Goal: Task Accomplishment & Management: Use online tool/utility

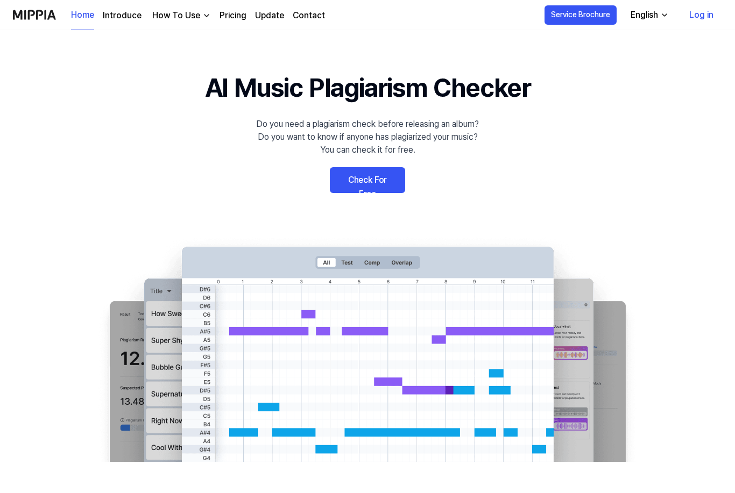
scroll to position [2, 0]
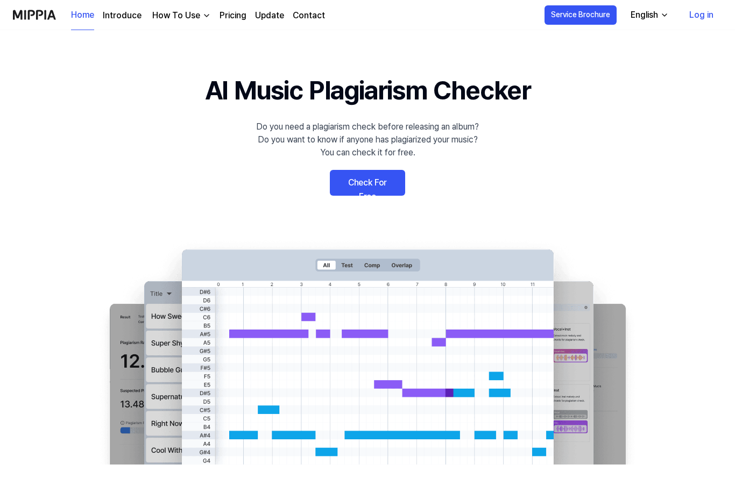
click at [380, 184] on link "Check For Free" at bounding box center [367, 183] width 75 height 26
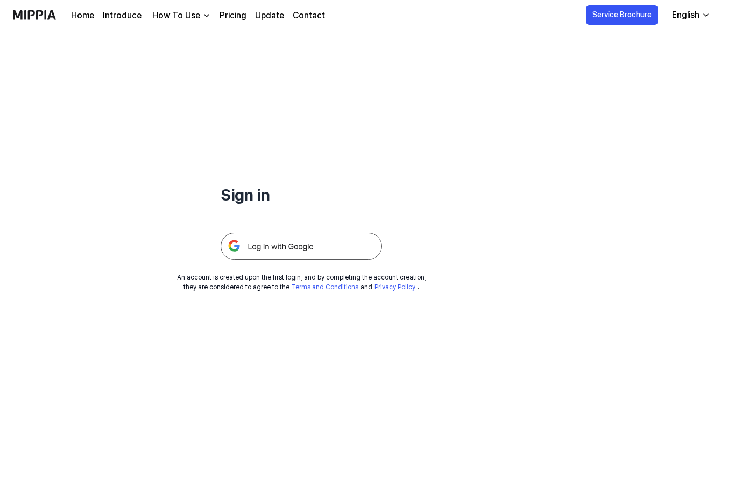
click at [308, 247] on img at bounding box center [301, 246] width 161 height 27
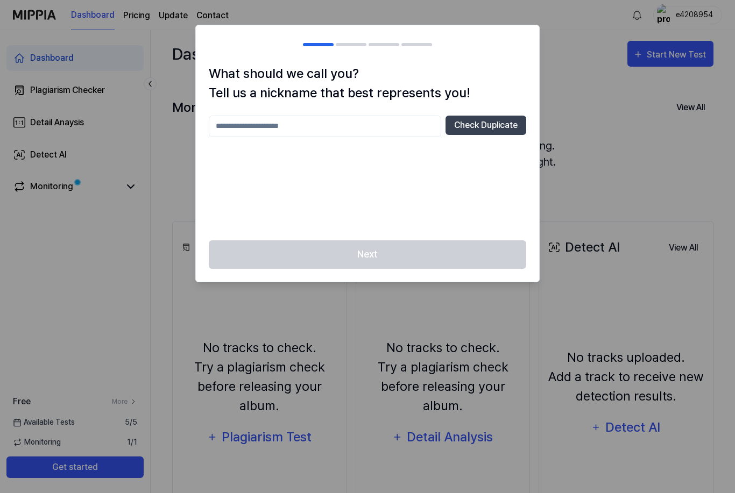
click at [364, 127] on input "text" at bounding box center [325, 127] width 232 height 22
type input "*"
type input "******"
click at [503, 125] on button "Check Duplicate" at bounding box center [485, 125] width 81 height 19
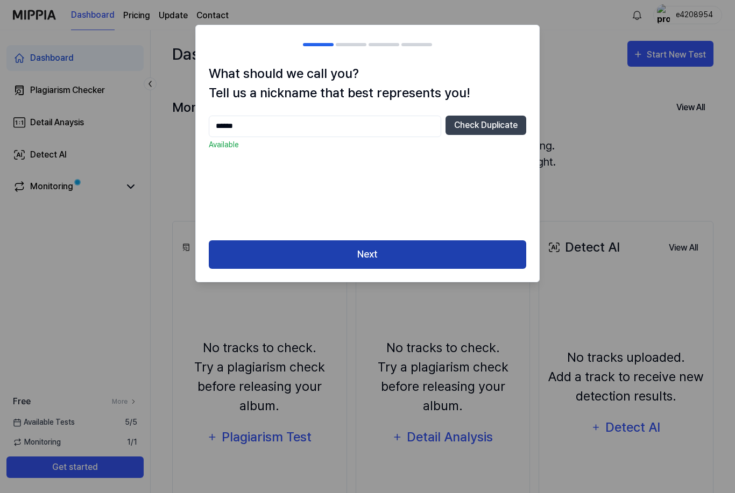
click at [398, 250] on button "Next" at bounding box center [367, 254] width 317 height 29
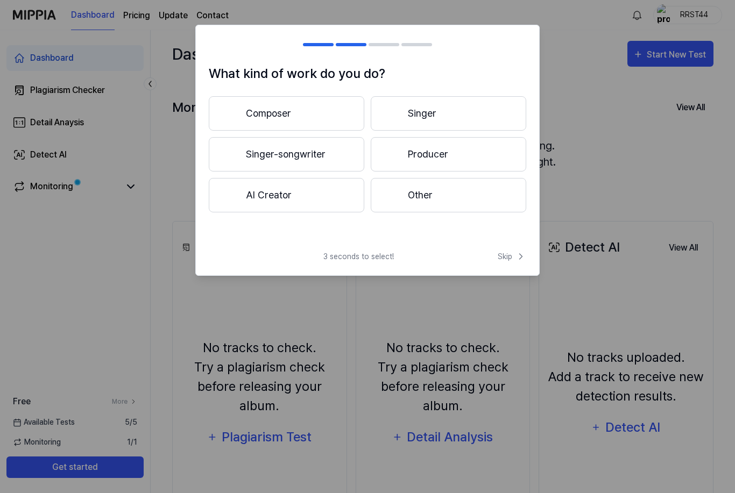
click at [307, 111] on button "Composer" at bounding box center [286, 113] width 155 height 34
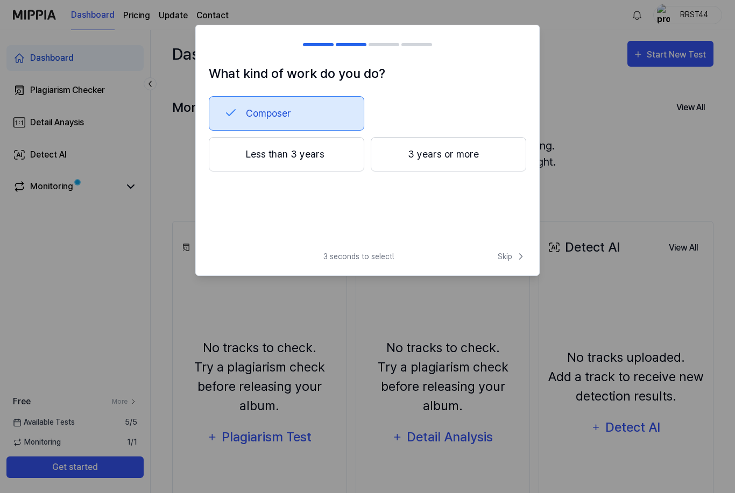
click at [317, 109] on button "Composer" at bounding box center [286, 113] width 155 height 34
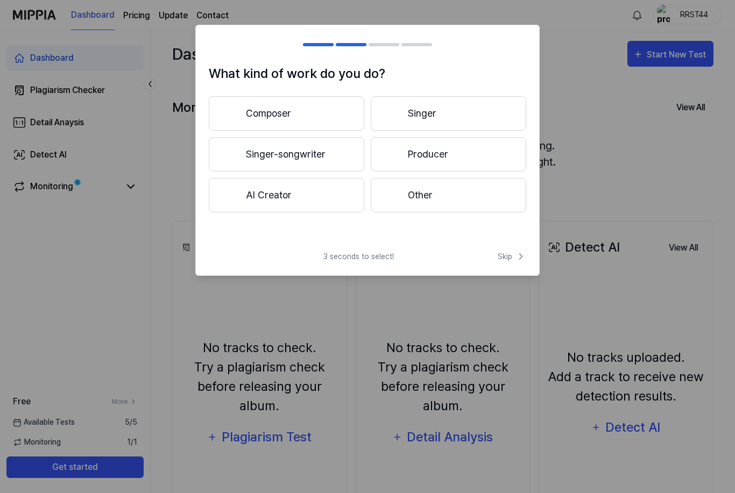
click at [430, 114] on button "Singer" at bounding box center [448, 113] width 155 height 34
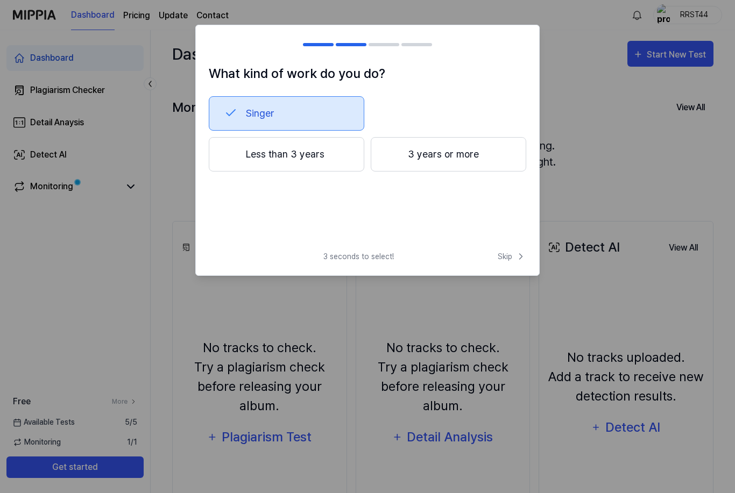
click at [323, 112] on button "Singer" at bounding box center [286, 113] width 155 height 34
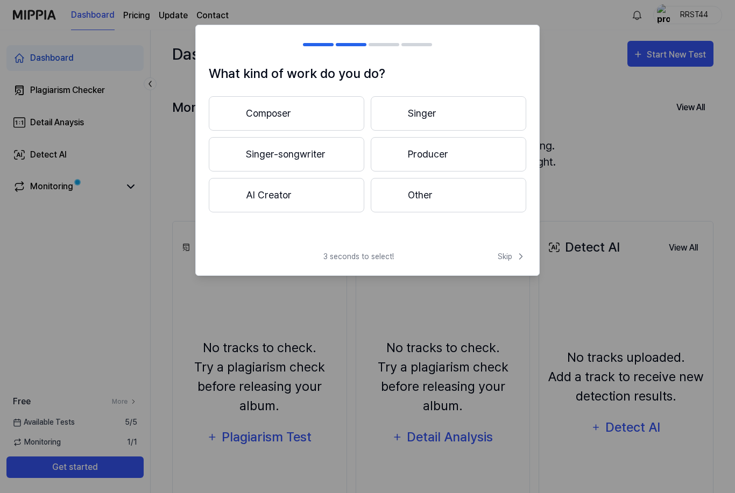
click at [337, 153] on button "Singer-songwriter" at bounding box center [286, 154] width 155 height 34
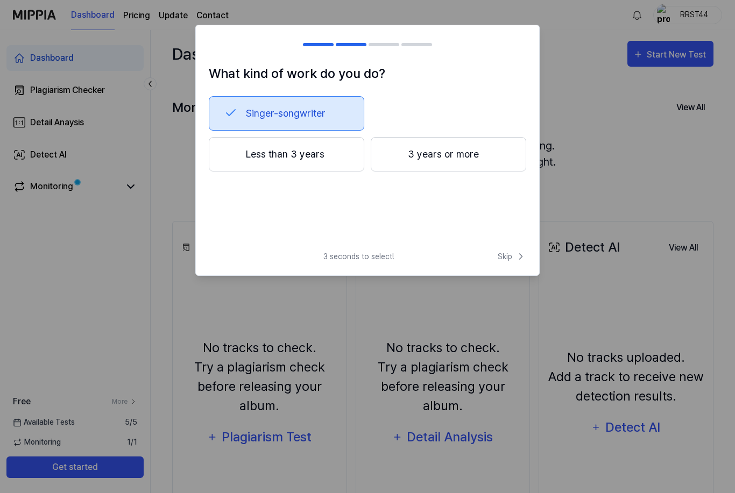
click at [336, 110] on button "Singer-songwriter" at bounding box center [286, 113] width 155 height 34
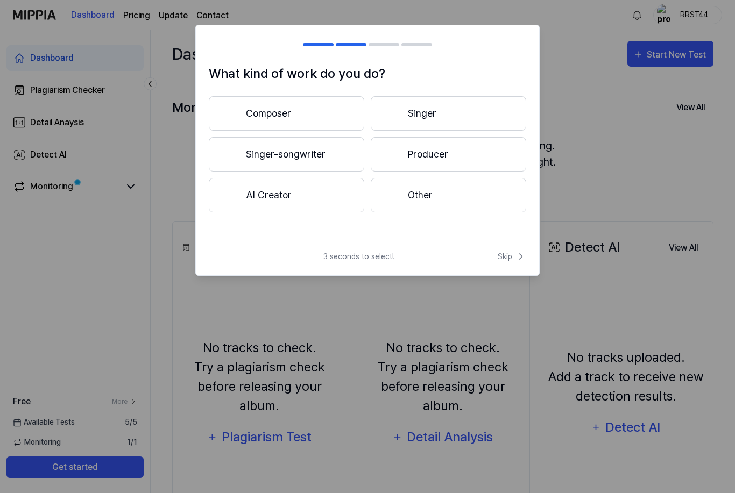
click at [335, 154] on button "Singer-songwriter" at bounding box center [286, 154] width 155 height 34
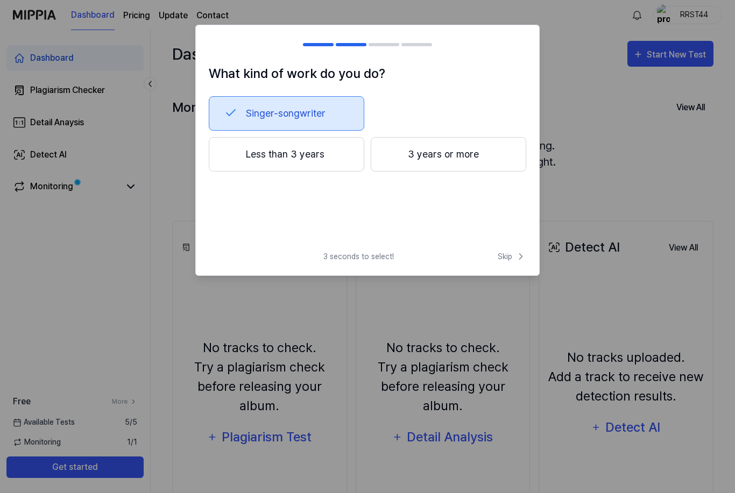
click at [414, 154] on button "3 years or more" at bounding box center [448, 154] width 155 height 34
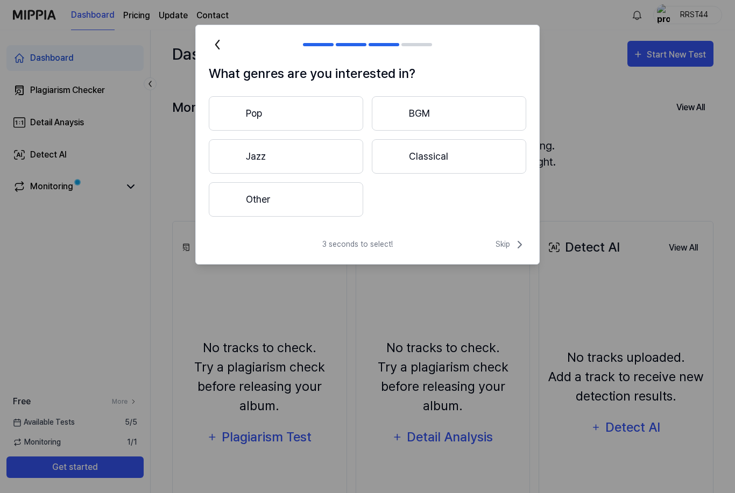
click at [329, 200] on button "Other" at bounding box center [286, 199] width 154 height 34
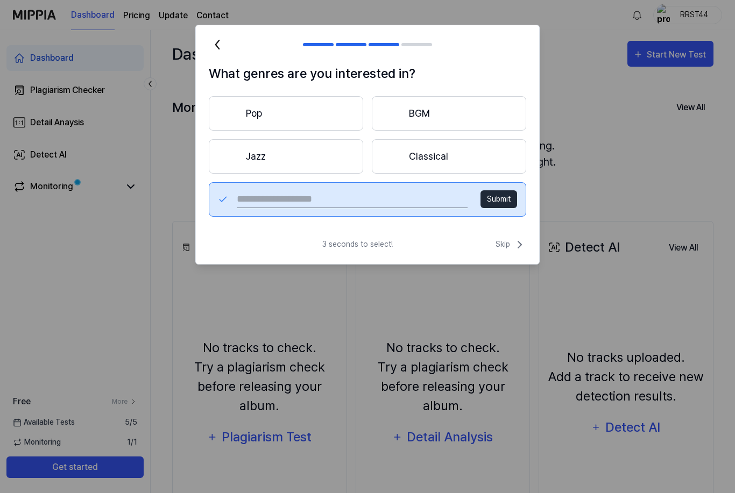
click at [293, 193] on input "text" at bounding box center [352, 199] width 231 height 17
click at [394, 200] on input "*******" at bounding box center [352, 199] width 231 height 17
type input "*******"
click at [443, 239] on div "3 seconds to select! Skip" at bounding box center [367, 251] width 343 height 26
click at [502, 201] on button "Submit" at bounding box center [498, 199] width 37 height 18
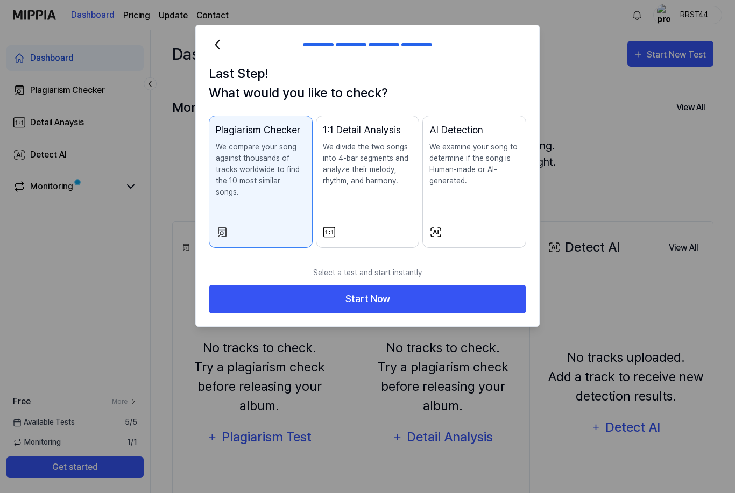
click at [478, 87] on h1 "Last Step! What would you like to check?" at bounding box center [367, 83] width 317 height 39
click at [384, 171] on p "We divide the two songs into 4-bar segments and analyze their melody, rhythm, a…" at bounding box center [368, 163] width 90 height 45
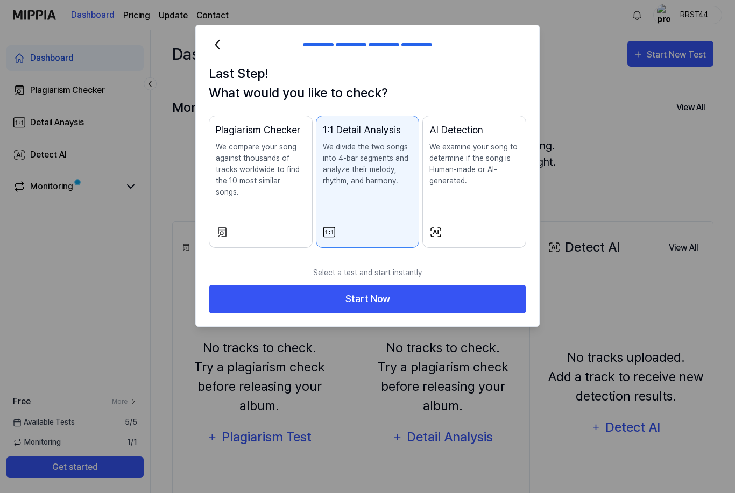
click at [463, 161] on p "We examine your song to determine if the song is Human-made or AI-generated." at bounding box center [474, 163] width 90 height 45
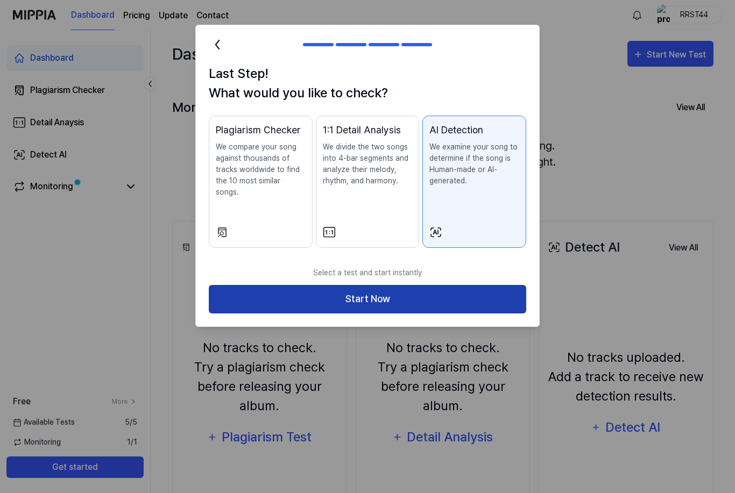
click at [375, 290] on button "Start Now" at bounding box center [367, 299] width 317 height 29
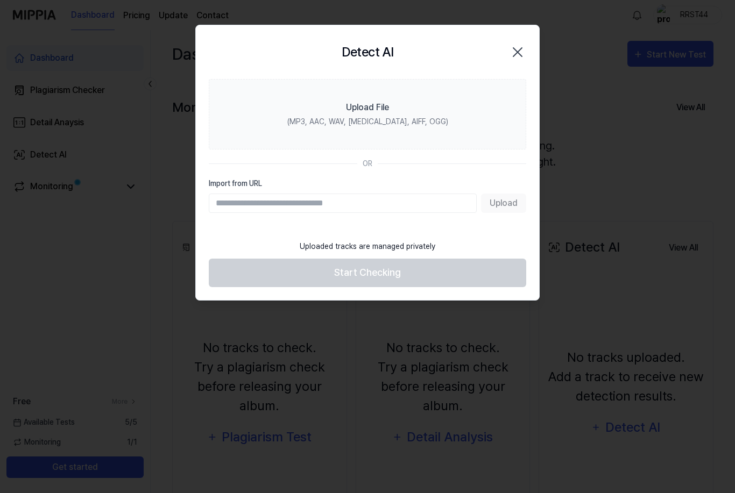
click at [521, 50] on icon "button" at bounding box center [517, 52] width 17 height 17
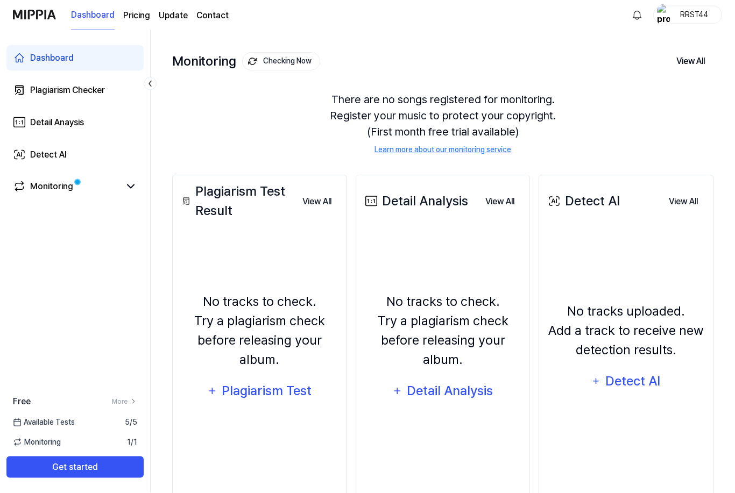
scroll to position [64, 0]
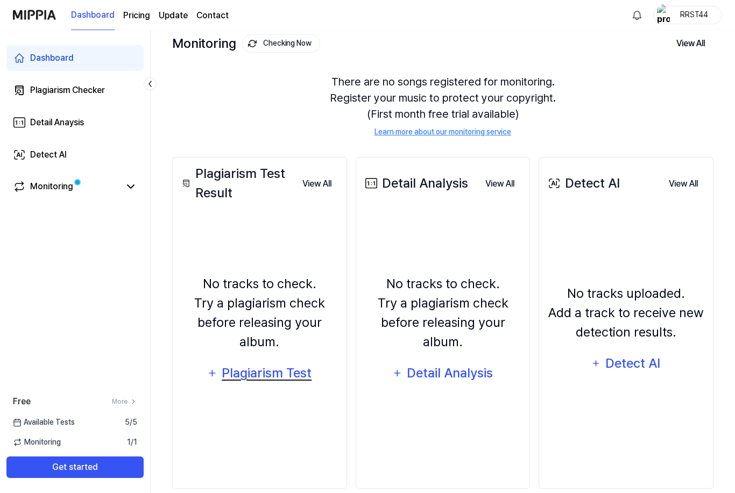
click at [248, 380] on div "Plagiarism Test" at bounding box center [266, 373] width 91 height 20
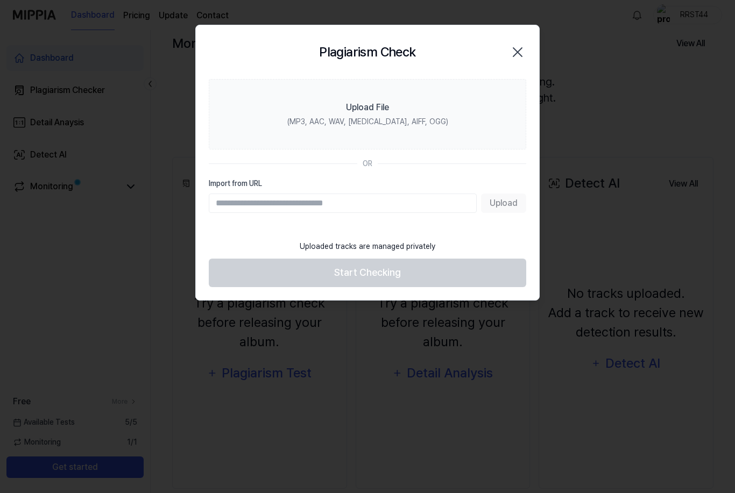
click at [524, 52] on icon "button" at bounding box center [517, 52] width 17 height 17
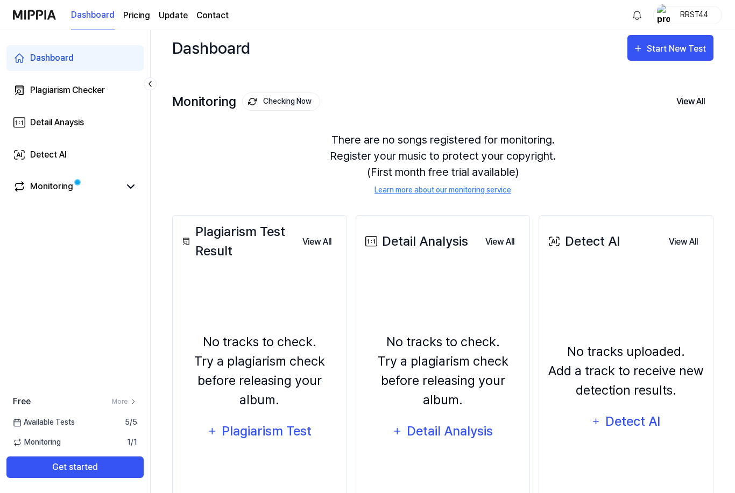
scroll to position [0, 0]
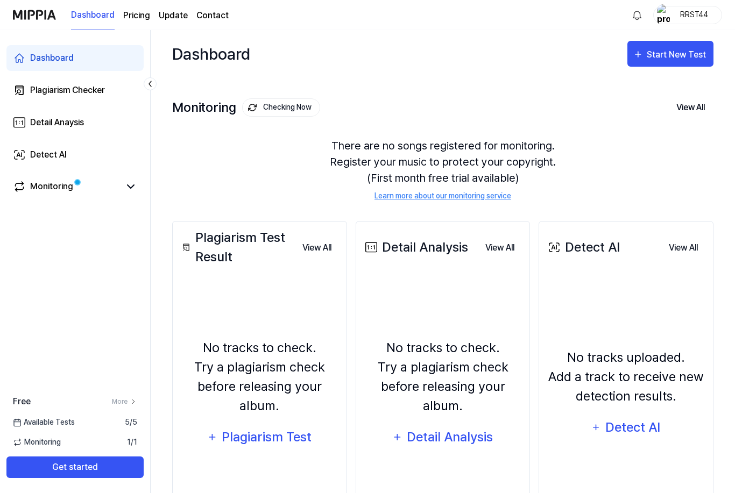
click at [130, 19] on page\) "Pricing" at bounding box center [136, 15] width 27 height 13
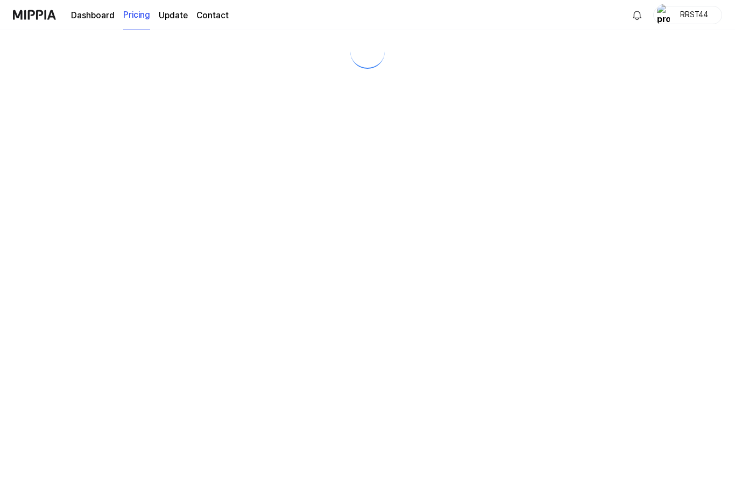
click at [136, 17] on page\) "Pricing" at bounding box center [136, 16] width 27 height 30
